Goal: Subscribe to service/newsletter

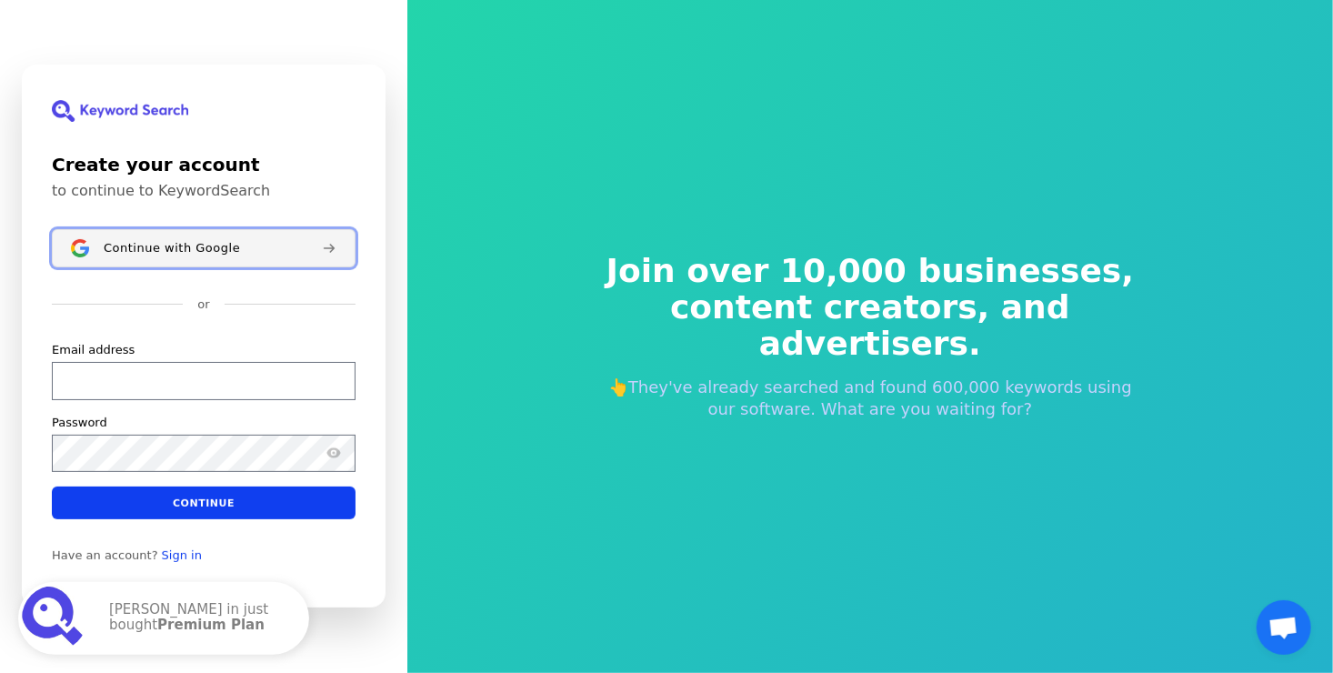
click at [183, 244] on span "Continue with Google" at bounding box center [172, 248] width 136 height 15
